Goal: Information Seeking & Learning: Find specific page/section

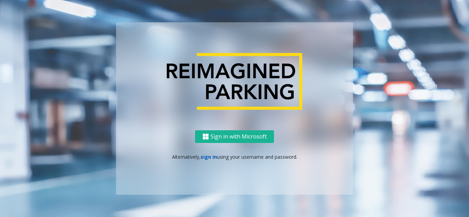
click at [210, 158] on link "sign in" at bounding box center [209, 157] width 16 height 7
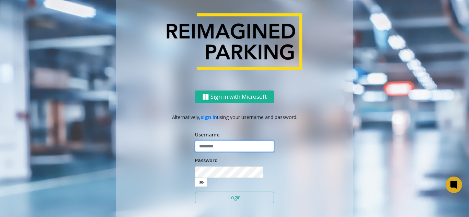
type input "*******"
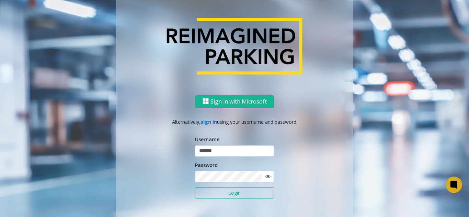
click at [218, 193] on button "Login" at bounding box center [234, 193] width 79 height 12
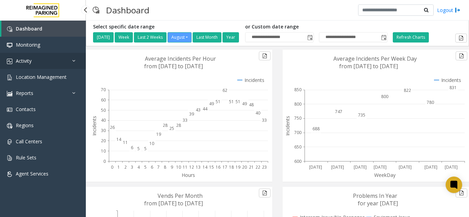
drag, startPoint x: 59, startPoint y: 61, endPoint x: 55, endPoint y: 64, distance: 4.5
click at [59, 61] on link "Activity" at bounding box center [43, 61] width 86 height 16
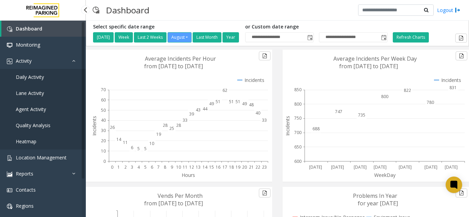
click at [53, 78] on link "Daily Activity" at bounding box center [43, 77] width 86 height 16
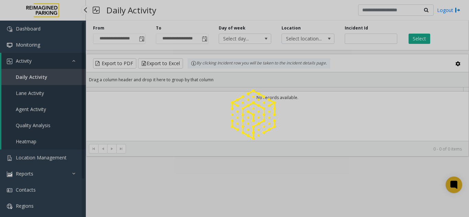
click at [47, 71] on div at bounding box center [234, 108] width 469 height 217
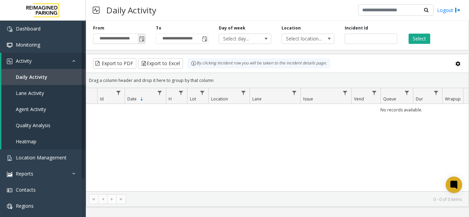
click at [144, 43] on span "Toggle popup" at bounding box center [142, 38] width 8 height 11
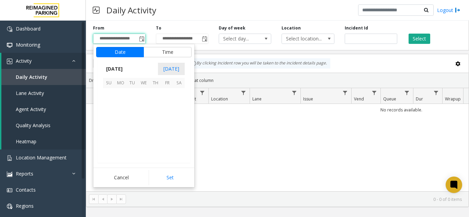
scroll to position [123158, 0]
click at [107, 138] on span "24" at bounding box center [109, 141] width 12 height 12
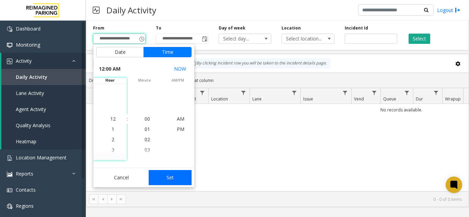
click at [174, 176] on button "Set" at bounding box center [170, 177] width 43 height 15
type input "**********"
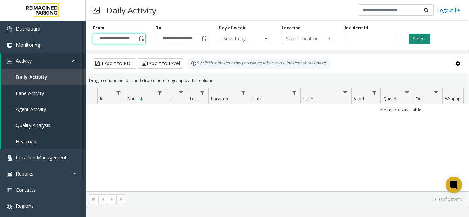
click at [412, 38] on button "Select" at bounding box center [420, 39] width 22 height 10
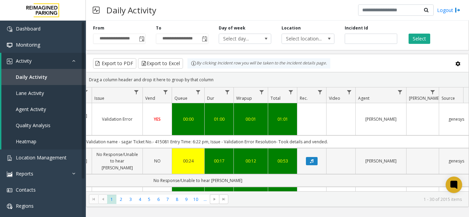
scroll to position [0, 127]
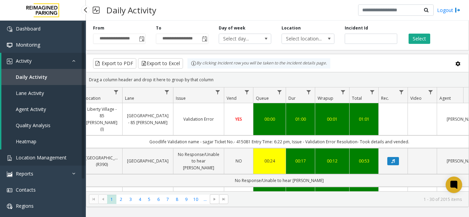
click at [70, 158] on link "Location Management" at bounding box center [43, 158] width 86 height 16
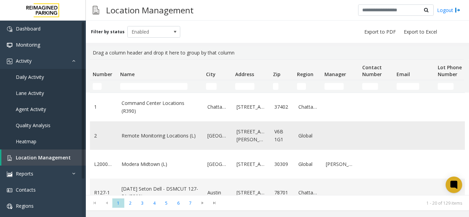
click at [93, 141] on td "2" at bounding box center [103, 136] width 27 height 29
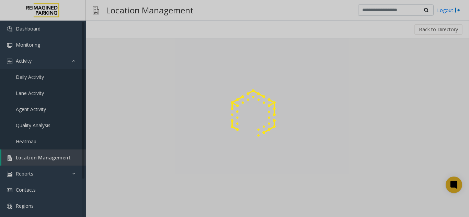
click at [61, 162] on div at bounding box center [234, 108] width 469 height 217
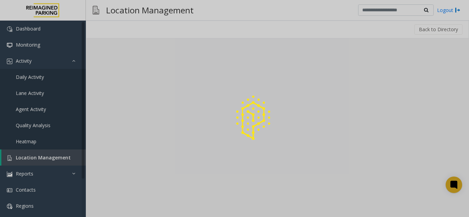
click at [61, 162] on div at bounding box center [234, 108] width 469 height 217
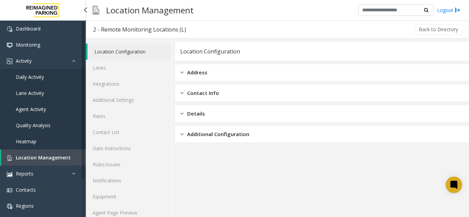
click at [56, 156] on span "Location Management" at bounding box center [43, 158] width 55 height 7
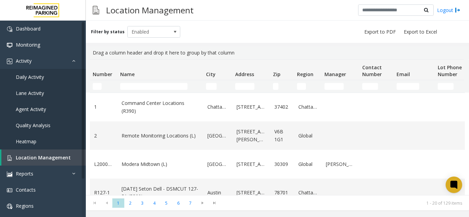
click at [99, 90] on td "Number Filter" at bounding box center [103, 86] width 27 height 12
click at [100, 86] on input "Number Filter" at bounding box center [97, 86] width 9 height 7
click at [142, 86] on input "Name Filter" at bounding box center [153, 86] width 67 height 7
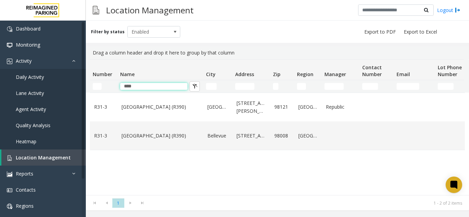
type input "****"
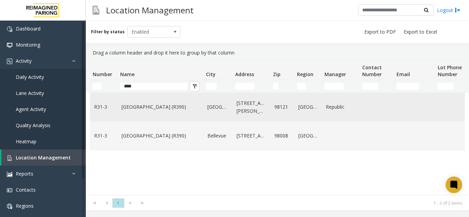
click at [158, 106] on link "[GEOGRAPHIC_DATA] (R390)" at bounding box center [161, 107] width 78 height 8
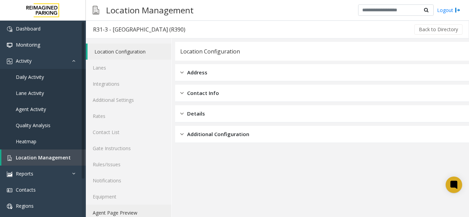
click at [138, 210] on link "Agent Page Preview" at bounding box center [129, 213] width 86 height 16
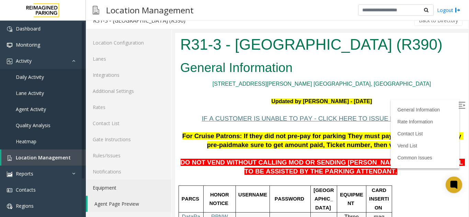
scroll to position [206, 0]
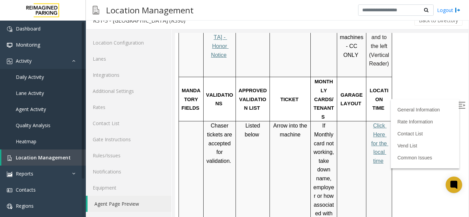
click at [458, 109] on img at bounding box center [461, 105] width 7 height 7
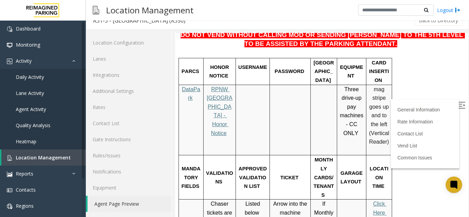
scroll to position [34, 0]
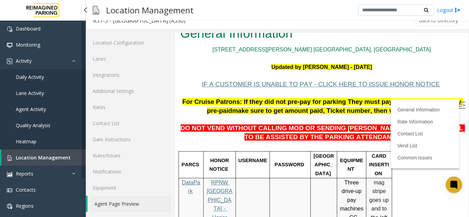
click at [49, 158] on span "Location Management" at bounding box center [43, 158] width 55 height 7
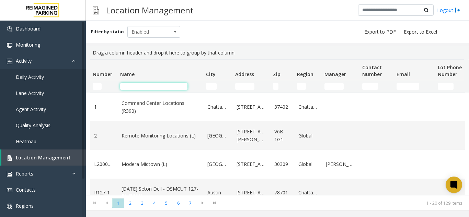
click at [136, 87] on input "Name Filter" at bounding box center [153, 86] width 67 height 7
paste input "**********"
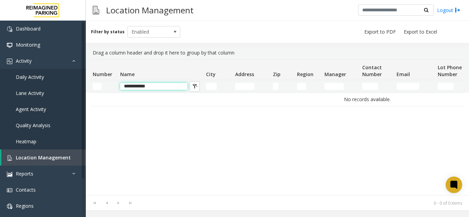
click at [162, 85] on input "**********" at bounding box center [153, 86] width 67 height 7
type input "**********"
click at [57, 83] on link "Daily Activity" at bounding box center [43, 77] width 86 height 16
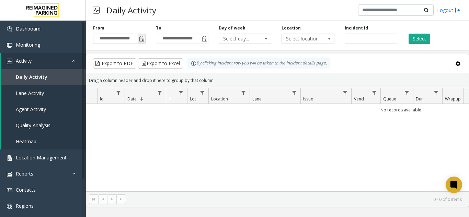
click at [142, 37] on span "Toggle popup" at bounding box center [141, 38] width 5 height 5
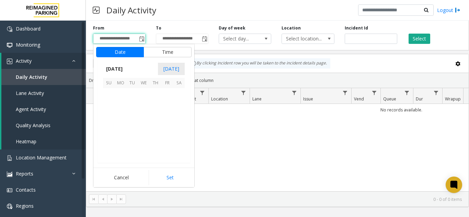
scroll to position [123158, 0]
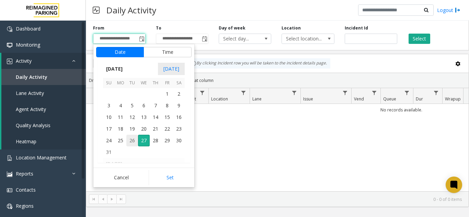
click at [130, 140] on span "26" at bounding box center [132, 141] width 12 height 12
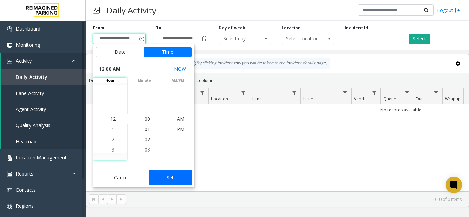
click at [184, 178] on button "Set" at bounding box center [170, 177] width 43 height 15
type input "**********"
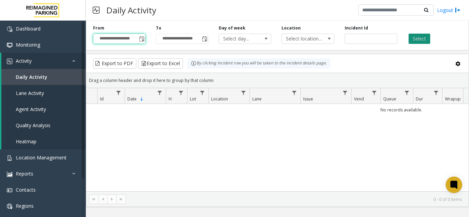
click at [412, 38] on button "Select" at bounding box center [420, 39] width 22 height 10
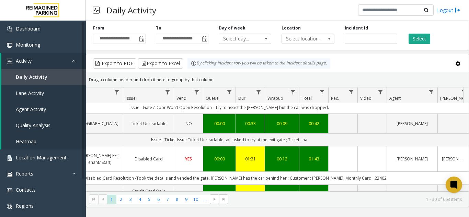
scroll to position [0, 178]
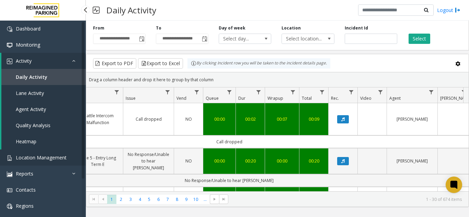
click at [37, 154] on link "Location Management" at bounding box center [43, 158] width 86 height 16
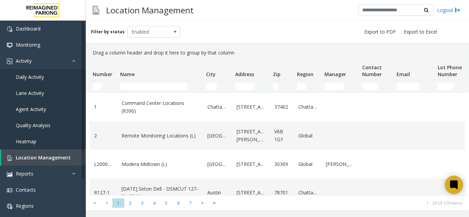
click at [453, 184] on icon at bounding box center [453, 184] width 5 height 5
click at [48, 156] on span "Location Management" at bounding box center [43, 158] width 55 height 7
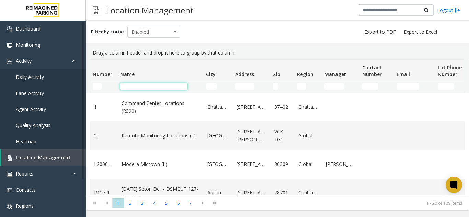
click at [164, 84] on input "Name Filter" at bounding box center [153, 86] width 67 height 7
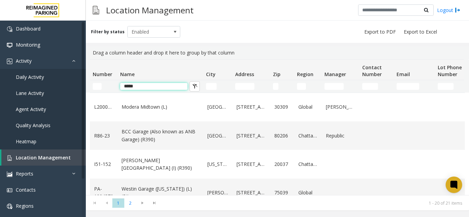
type input "*****"
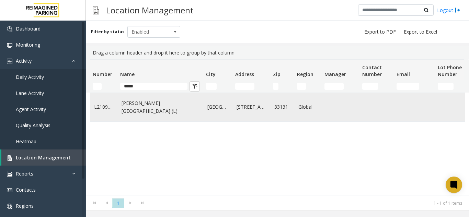
click at [139, 113] on td "[PERSON_NAME][GEOGRAPHIC_DATA] (L)" at bounding box center [160, 107] width 86 height 29
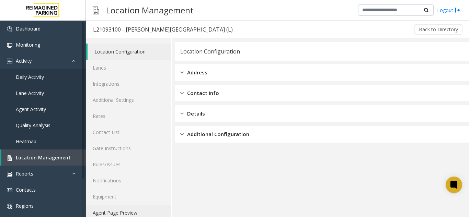
click at [126, 216] on link "Agent Page Preview" at bounding box center [129, 213] width 86 height 16
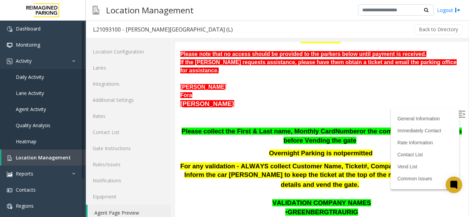
scroll to position [206, 0]
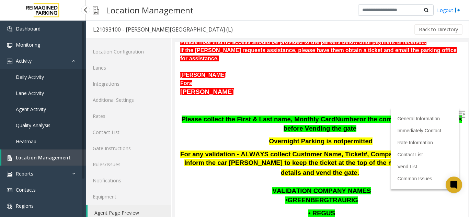
click at [62, 159] on span "Location Management" at bounding box center [43, 158] width 55 height 7
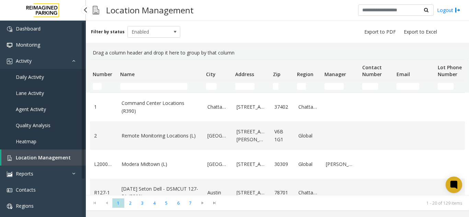
click at [66, 153] on link "Location Management" at bounding box center [43, 158] width 84 height 16
click at [247, 89] on input "Address Filter" at bounding box center [244, 86] width 19 height 7
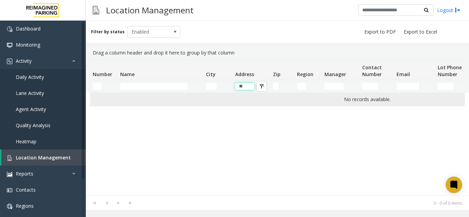
type input "*"
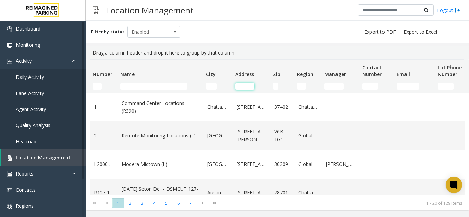
click at [157, 79] on th "Name" at bounding box center [160, 70] width 86 height 21
click at [161, 84] on input "Name Filter" at bounding box center [153, 86] width 67 height 7
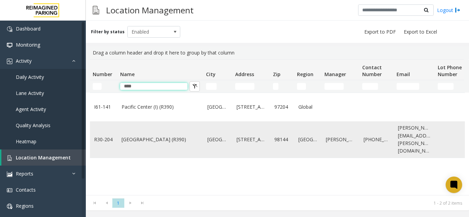
type input "****"
click at [130, 139] on link "[GEOGRAPHIC_DATA] (R390)" at bounding box center [161, 140] width 78 height 8
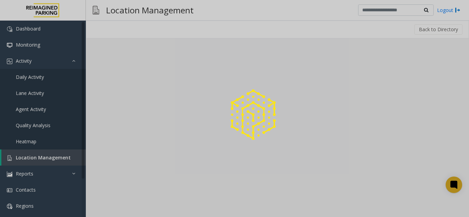
click at [87, 125] on div at bounding box center [234, 108] width 469 height 217
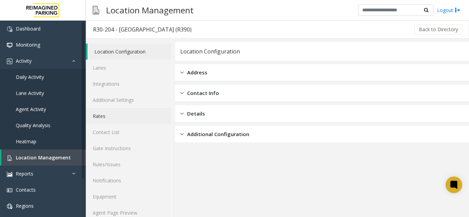
click at [111, 121] on link "Rates" at bounding box center [129, 116] width 86 height 16
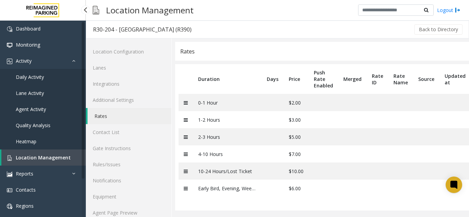
click at [73, 160] on link "Location Management" at bounding box center [43, 158] width 84 height 16
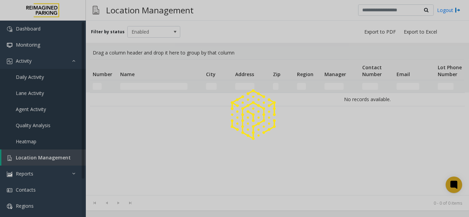
click at [73, 160] on div at bounding box center [234, 108] width 469 height 217
click at [154, 86] on div at bounding box center [234, 108] width 469 height 217
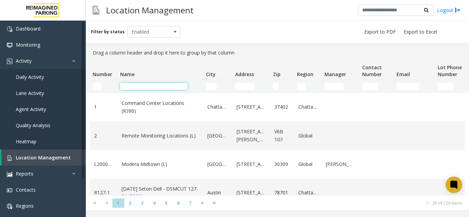
click at [154, 86] on input "Name Filter" at bounding box center [153, 86] width 67 height 7
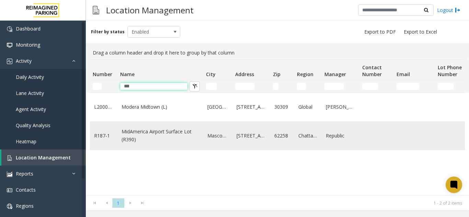
type input "***"
click at [178, 132] on link "MidAmerica Airport Surface Lot (R390)" at bounding box center [161, 135] width 78 height 15
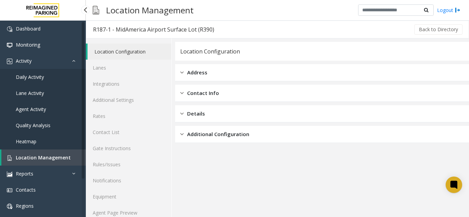
click at [63, 163] on link "Location Management" at bounding box center [43, 158] width 84 height 16
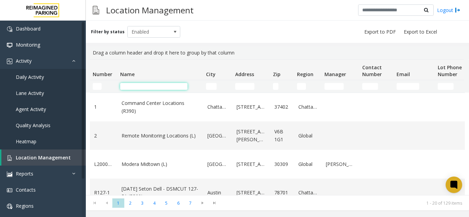
click at [149, 88] on input "Name Filter" at bounding box center [153, 86] width 67 height 7
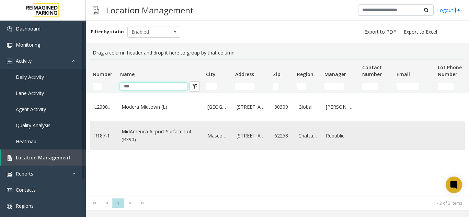
type input "***"
click at [215, 139] on link "Mascoutah" at bounding box center [217, 136] width 21 height 8
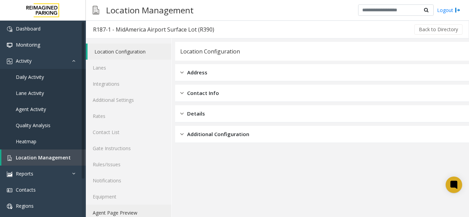
click at [148, 209] on link "Agent Page Preview" at bounding box center [129, 213] width 86 height 16
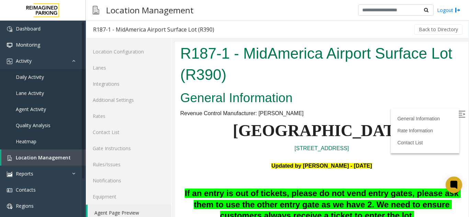
scroll to position [69, 0]
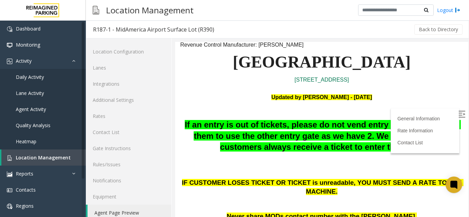
drag, startPoint x: 321, startPoint y: 84, endPoint x: 347, endPoint y: 86, distance: 26.2
click at [344, 90] on p "Updated by [PERSON_NAME] - [DATE]" at bounding box center [321, 93] width 283 height 18
click at [319, 79] on link "[STREET_ADDRESS]" at bounding box center [322, 80] width 54 height 6
click at [56, 155] on span "Location Management" at bounding box center [43, 158] width 55 height 7
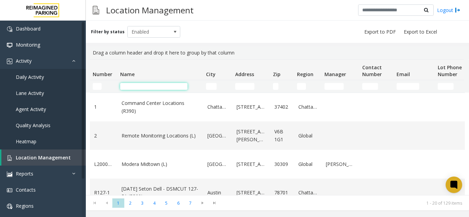
click at [153, 86] on input "Name Filter" at bounding box center [153, 86] width 67 height 7
click at [139, 84] on input "Name Filter" at bounding box center [153, 86] width 67 height 7
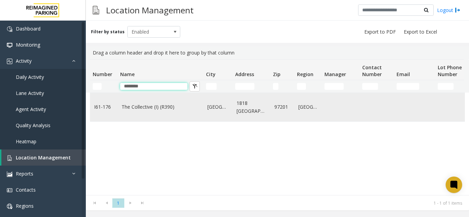
type input "********"
click at [144, 115] on td "The Collective (I) (R390)" at bounding box center [160, 107] width 86 height 29
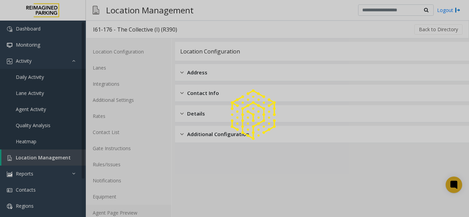
click at [132, 215] on link "Agent Page Preview" at bounding box center [129, 213] width 86 height 16
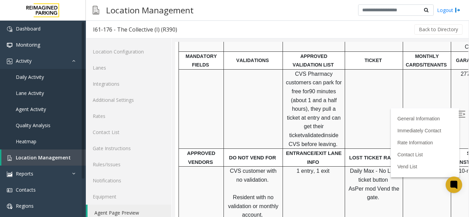
scroll to position [240, 0]
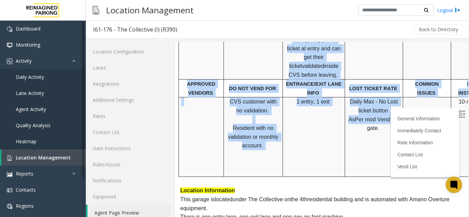
drag, startPoint x: 359, startPoint y: 128, endPoint x: 457, endPoint y: 74, distance: 111.9
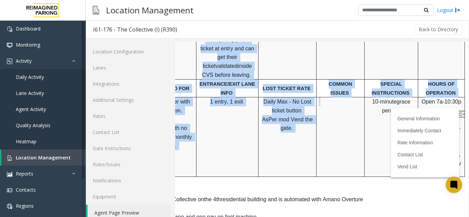
drag, startPoint x: 413, startPoint y: 94, endPoint x: 490, endPoint y: 94, distance: 77.3
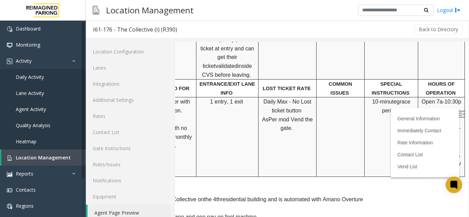
click at [422, 99] on span "Open 7a-10:30p daily" at bounding box center [442, 106] width 41 height 15
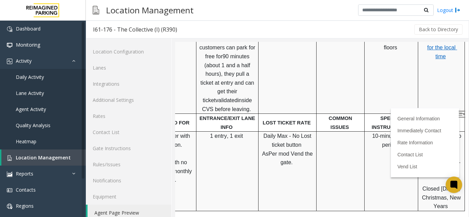
click at [430, 43] on span "Click Here for the local time" at bounding box center [442, 47] width 30 height 23
click at [430, 47] on p "Click Here for the local time" at bounding box center [442, 48] width 42 height 26
click at [427, 44] on span "Click Here for the local time" at bounding box center [442, 47] width 30 height 23
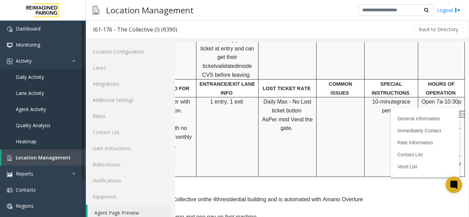
click at [458, 112] on img at bounding box center [461, 114] width 7 height 7
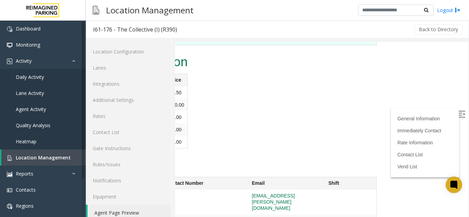
scroll to position [687, 0]
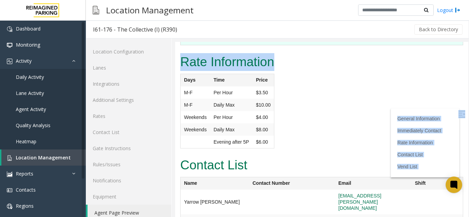
drag, startPoint x: 315, startPoint y: 130, endPoint x: 151, endPoint y: 120, distance: 163.4
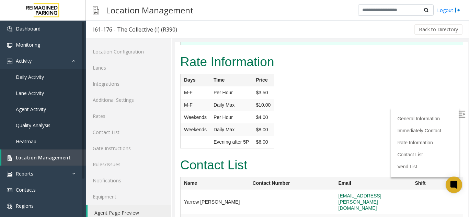
click at [330, 157] on h2 "Contact List" at bounding box center [321, 166] width 283 height 18
drag, startPoint x: 247, startPoint y: 181, endPoint x: 181, endPoint y: 181, distance: 65.9
click at [181, 190] on tr "Yarrow [PERSON_NAME] [EMAIL_ADDRESS][PERSON_NAME][DOMAIN_NAME]" at bounding box center [322, 202] width 283 height 25
copy tr "Yarrow [PERSON_NAME]"
click at [71, 163] on link "Location Management" at bounding box center [43, 158] width 84 height 16
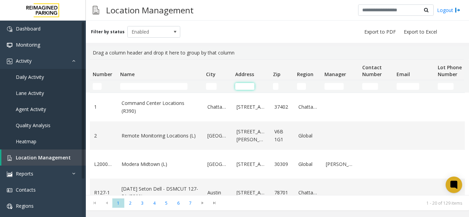
click at [247, 86] on input "Address Filter" at bounding box center [244, 86] width 19 height 7
type input "***"
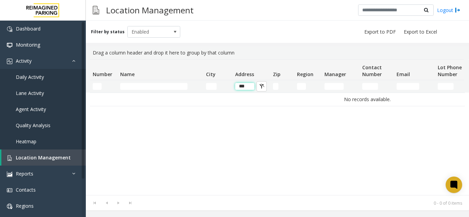
click at [250, 89] on input "***" at bounding box center [244, 86] width 19 height 7
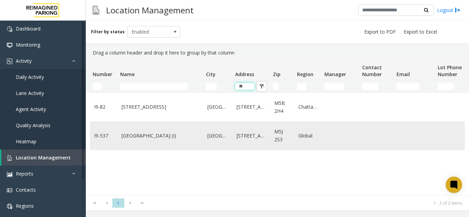
type input "*"
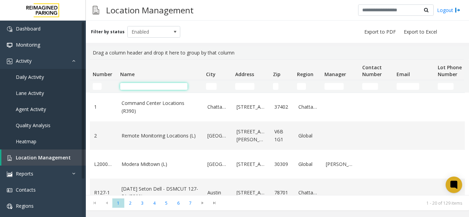
click at [165, 88] on input "Name Filter" at bounding box center [153, 86] width 67 height 7
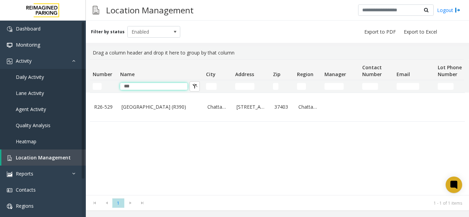
type input "***"
click at [146, 92] on td "***" at bounding box center [160, 86] width 86 height 12
click at [145, 91] on td "***" at bounding box center [160, 86] width 86 height 12
click at [143, 89] on input "***" at bounding box center [153, 86] width 67 height 7
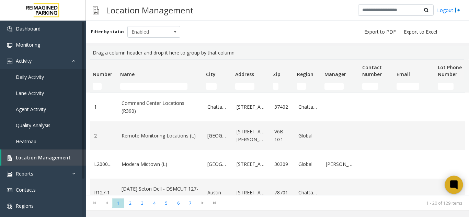
click at [449, 187] on icon at bounding box center [453, 185] width 11 height 11
